Goal: Information Seeking & Learning: Learn about a topic

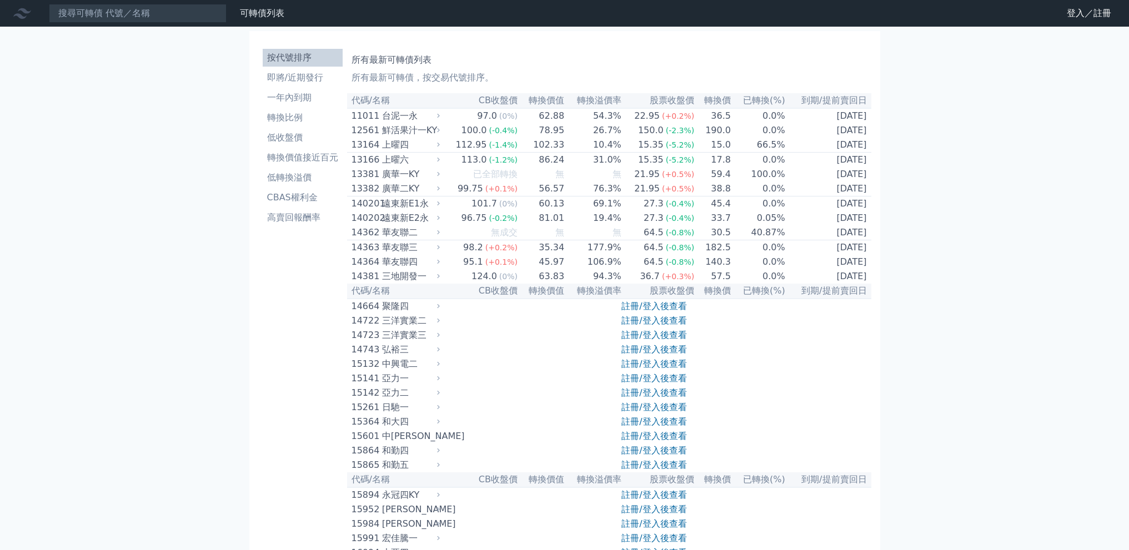
scroll to position [5481, 0]
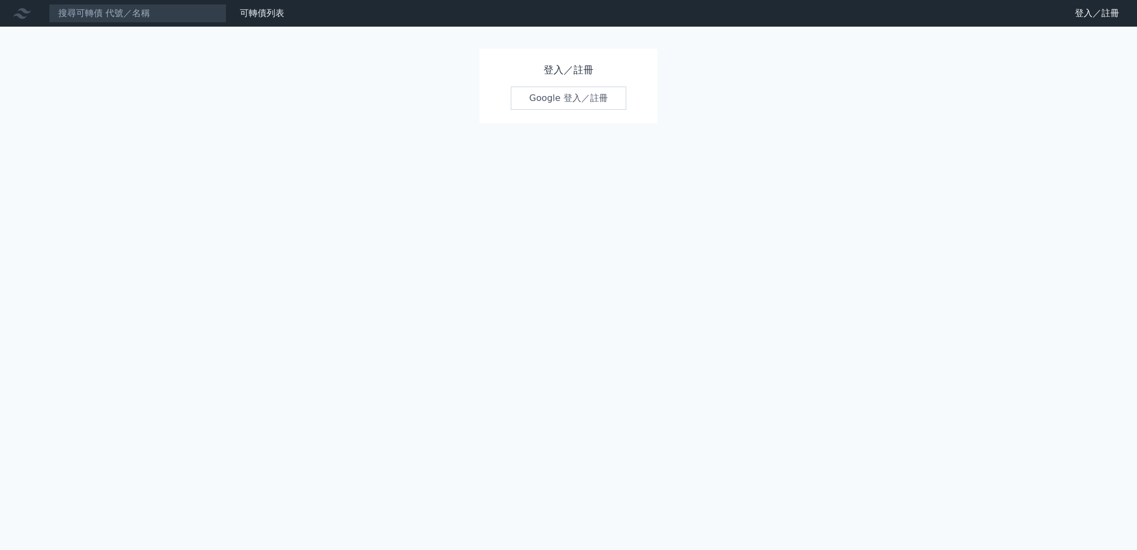
click at [567, 105] on link "Google 登入／註冊" at bounding box center [568, 98] width 115 height 23
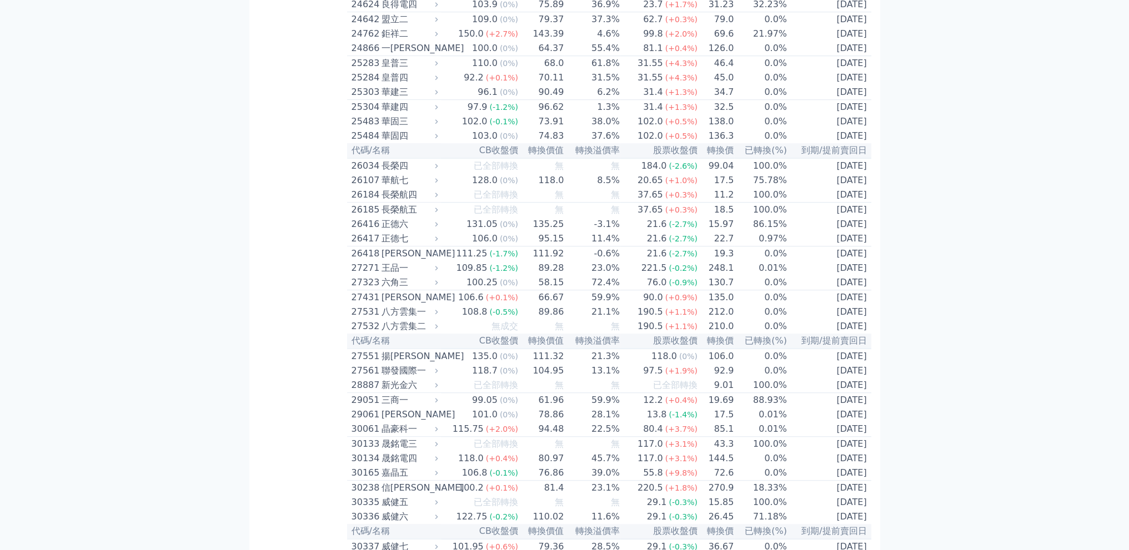
scroll to position [1110, 0]
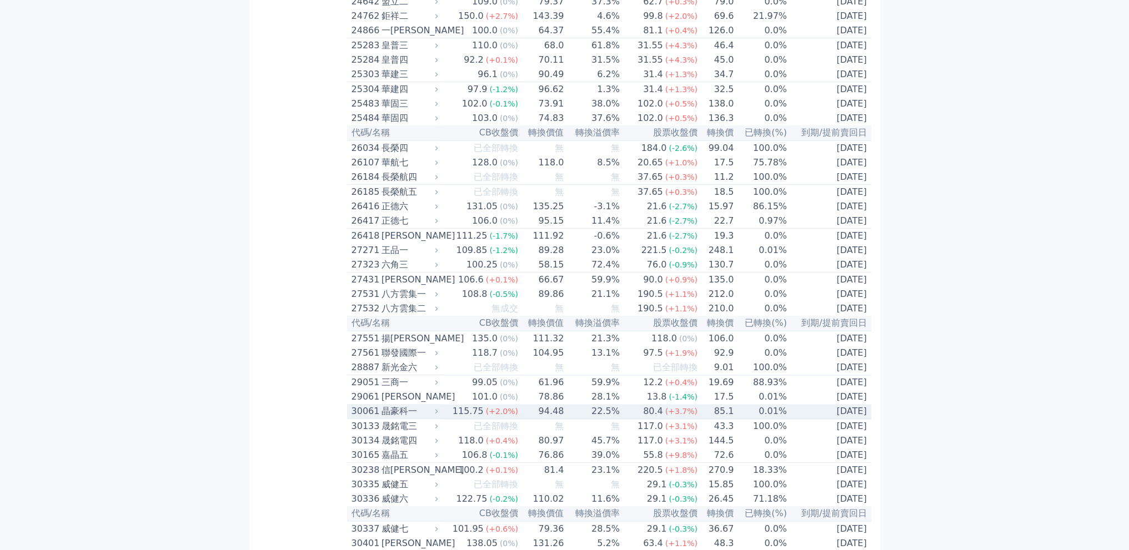
click at [501, 416] on span "(+2.0%)" at bounding box center [502, 411] width 32 height 9
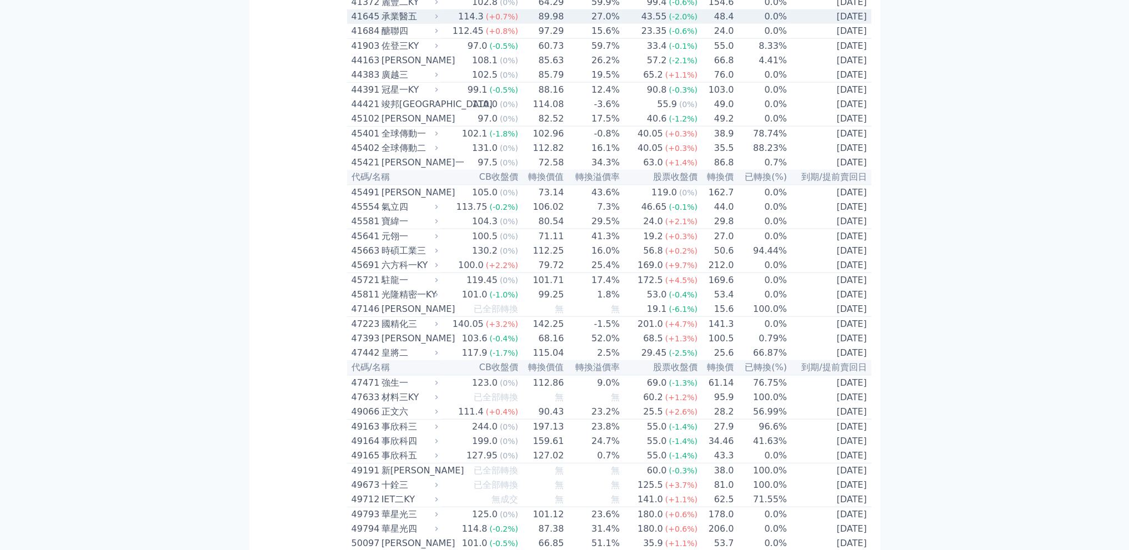
scroll to position [3516, 0]
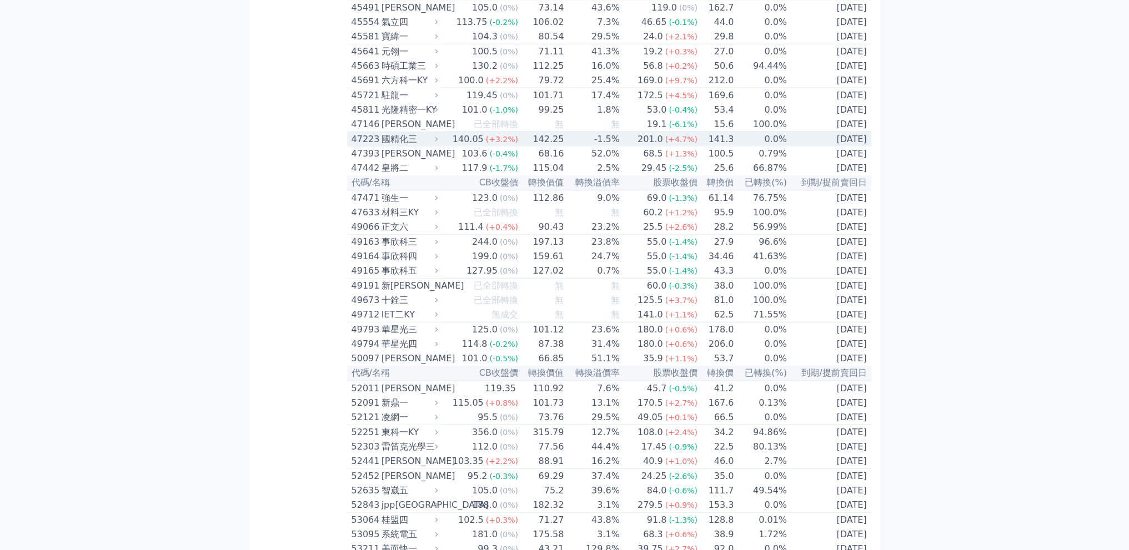
click at [437, 143] on icon at bounding box center [436, 138] width 7 height 7
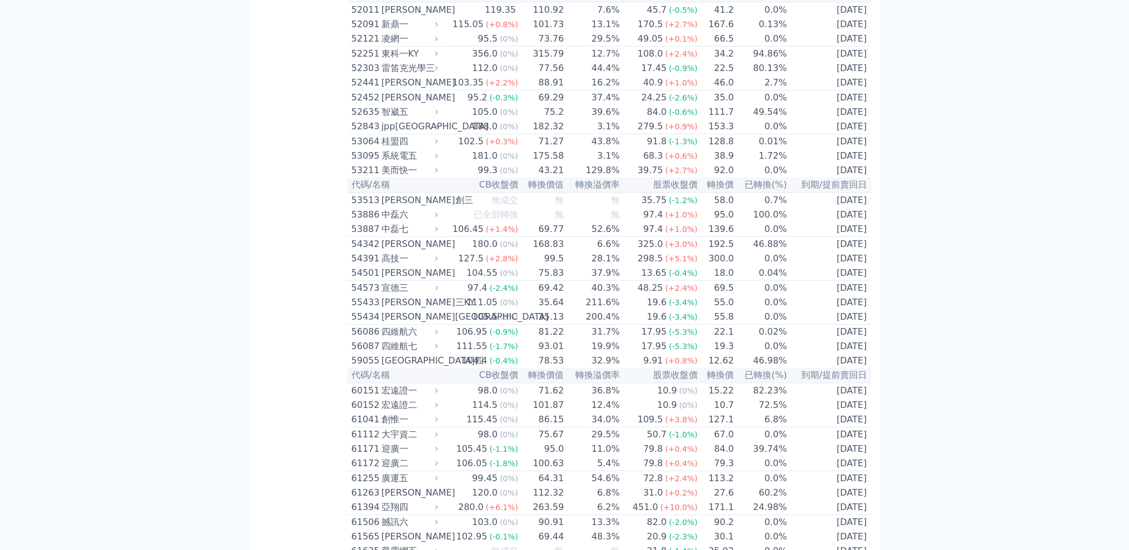
scroll to position [4256, 0]
click at [499, 133] on div "188.0" at bounding box center [485, 125] width 30 height 13
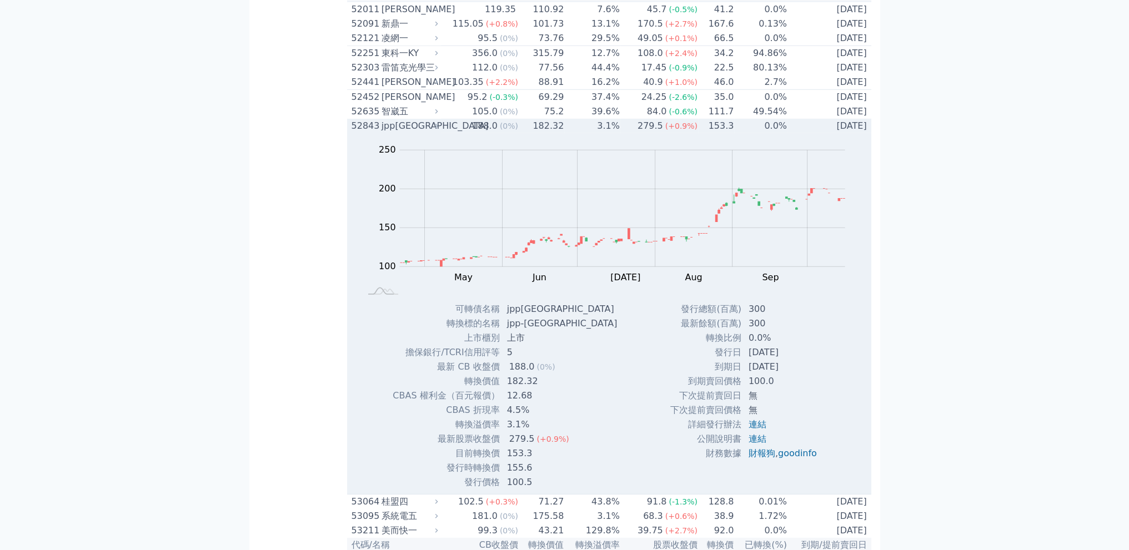
click at [499, 133] on div "188.0" at bounding box center [485, 125] width 30 height 13
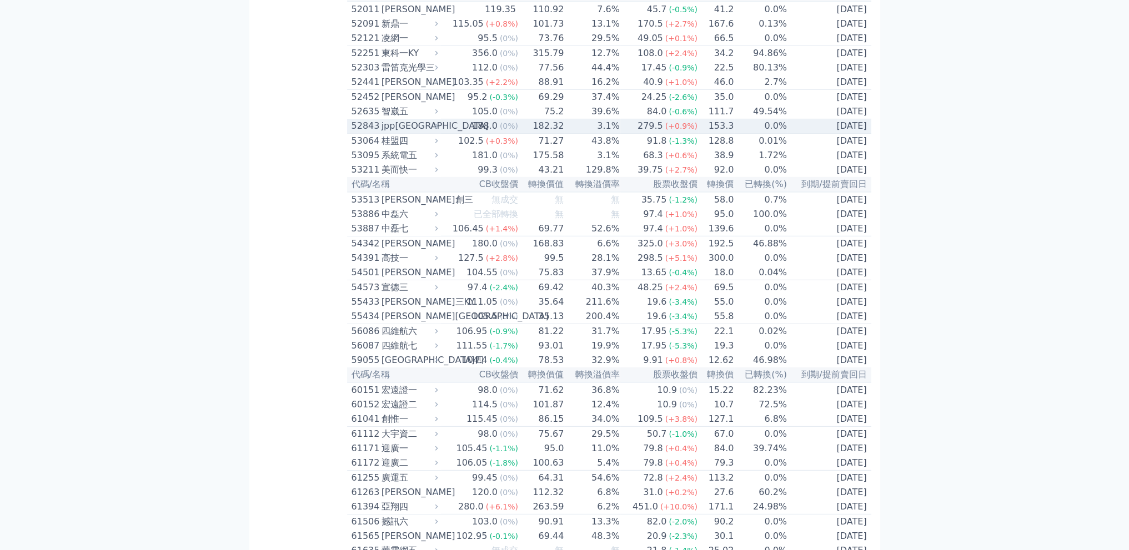
scroll to position [4442, 0]
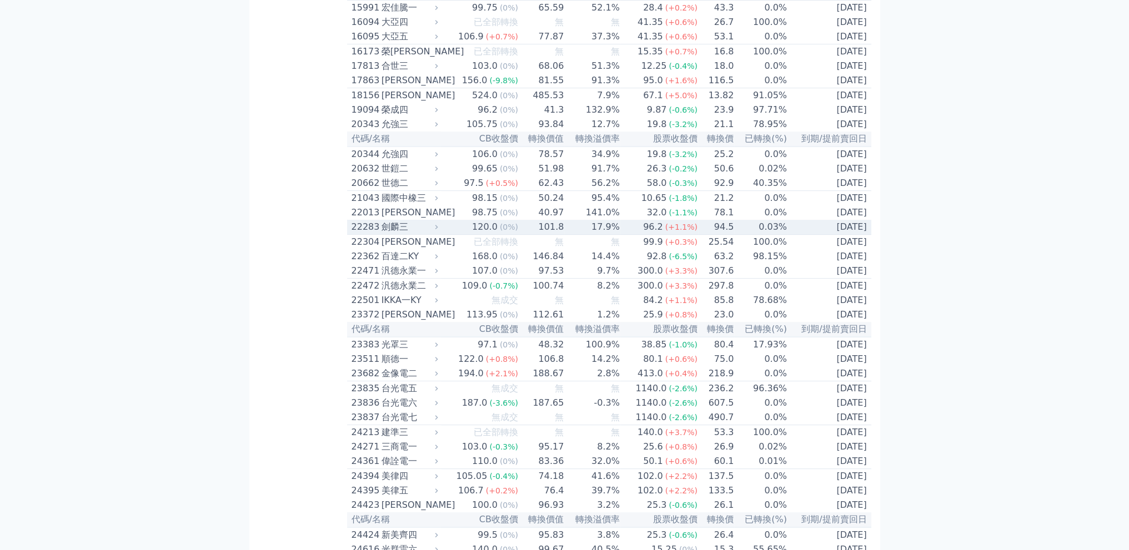
click at [494, 234] on div "120.0" at bounding box center [485, 226] width 30 height 13
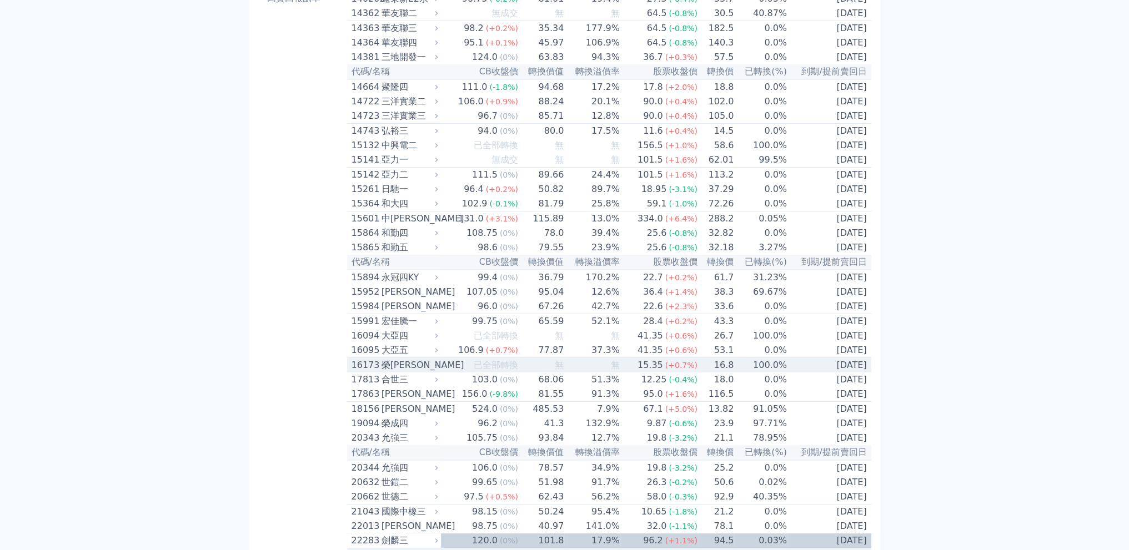
scroll to position [163, 0]
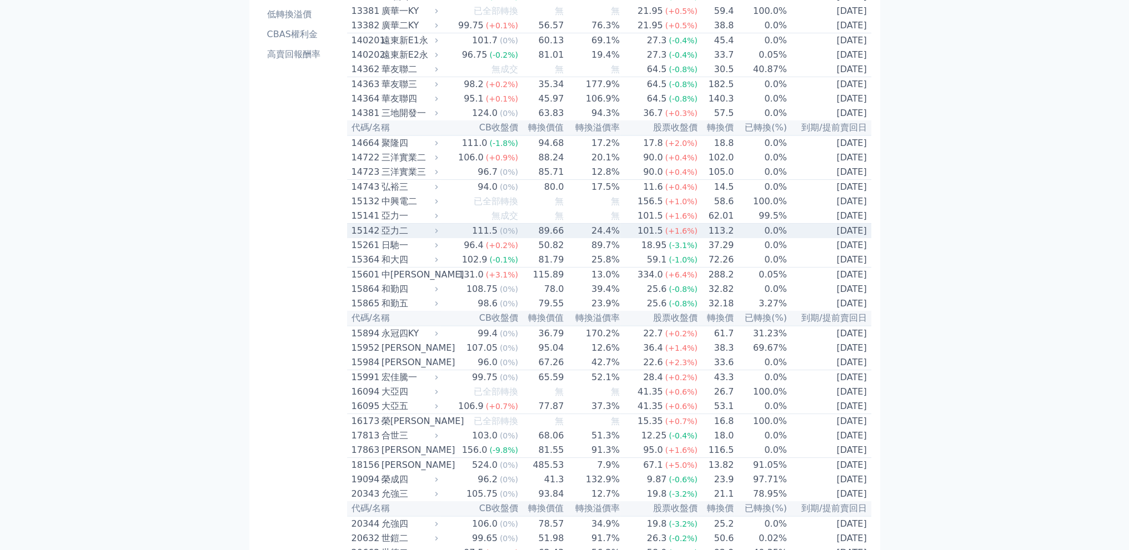
click at [544, 239] on td "89.66" at bounding box center [542, 231] width 46 height 15
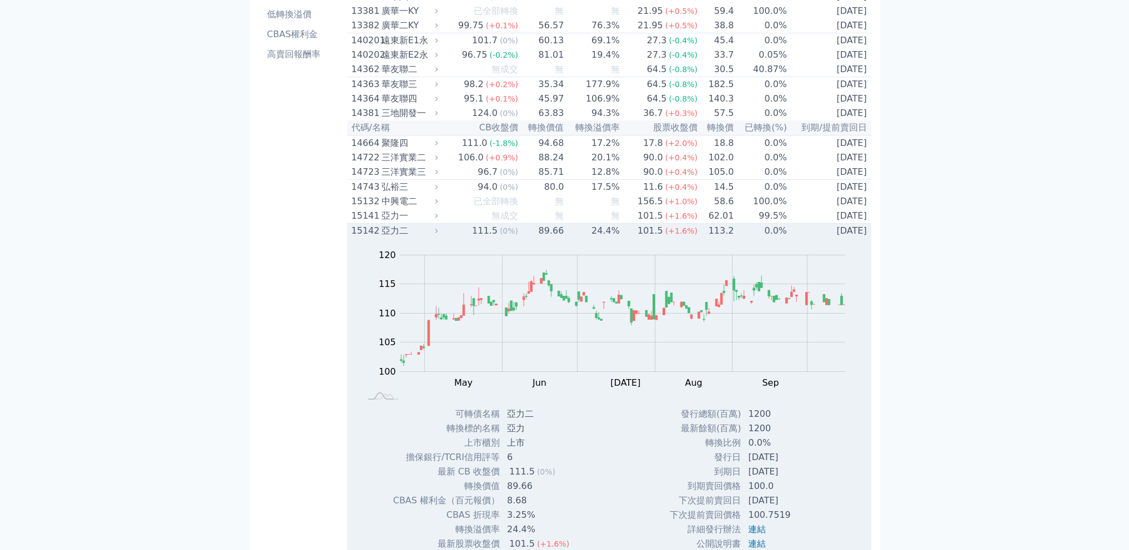
scroll to position [348, 0]
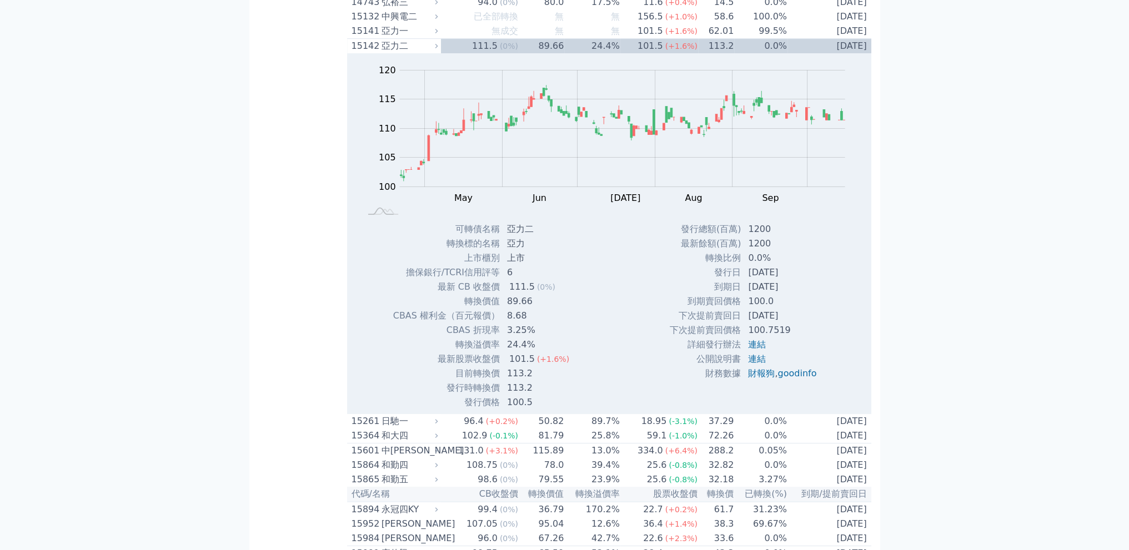
drag, startPoint x: 914, startPoint y: 117, endPoint x: 954, endPoint y: 32, distance: 94.4
